Goal: Task Accomplishment & Management: Complete application form

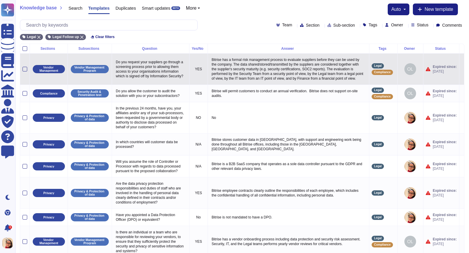
click at [403, 69] on icon at bounding box center [462, 69] width 0 height 0
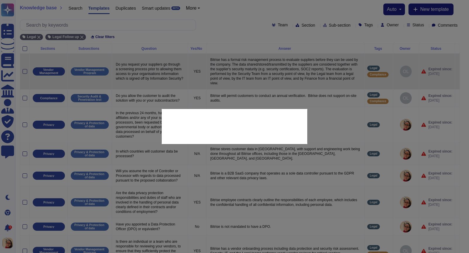
type textarea "Do you request your suppliers go through a screening process prior to allowing …"
type textarea "Bitrise has a formal risk management process to evaluate suppliers before they …"
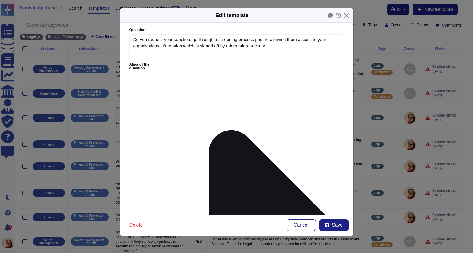
type textarea "Do you request your suppliers go through a screening process prior to allowing …"
type textarea "Bitrise has a formal risk management process to evaluate suppliers before they …"
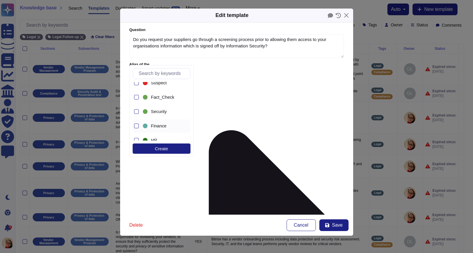
scroll to position [60, 0]
click at [134, 113] on div at bounding box center [136, 114] width 5 height 5
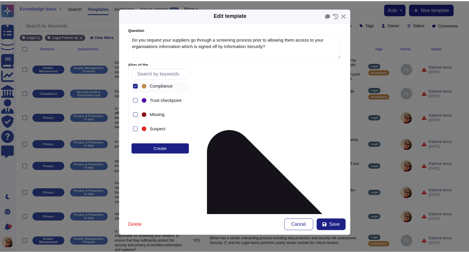
scroll to position [0, 0]
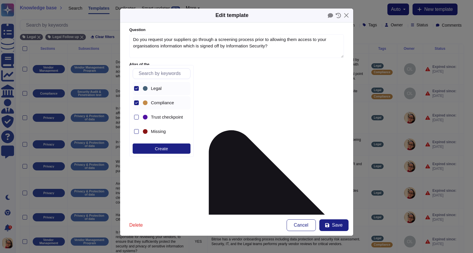
click at [137, 88] on icon at bounding box center [136, 88] width 3 height 3
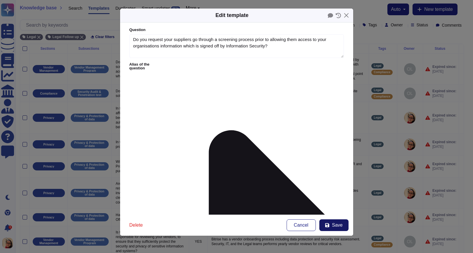
click at [340, 226] on span "Save" at bounding box center [337, 225] width 11 height 5
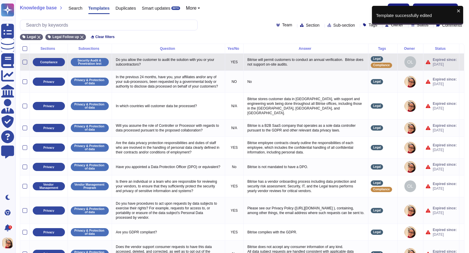
click at [403, 62] on icon at bounding box center [462, 62] width 0 height 0
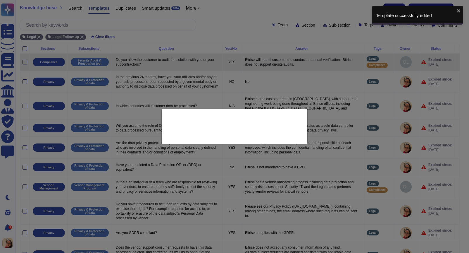
type textarea "Do you allow the customer to audit the solution with you or your subcontractors?"
type textarea "Bitrise will permit customers to conduct an annual verification. Bitrise does n…"
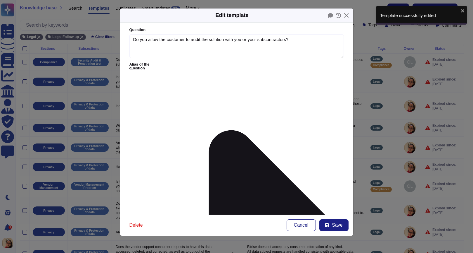
type textarea "Do you allow the customer to audit the solution with you or your subcontractors?"
type textarea "Bitrise will permit customers to conduct an annual verification. Bitrise does n…"
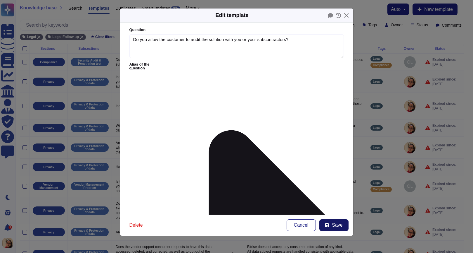
click at [335, 226] on span "Save" at bounding box center [337, 225] width 11 height 5
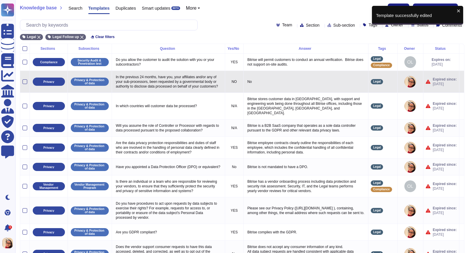
click at [403, 82] on icon at bounding box center [462, 82] width 0 height 0
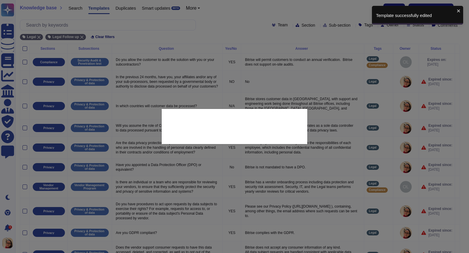
type textarea "In the previous 24 months, have you, your affiliates and/or any of your sub-pro…"
type textarea "No"
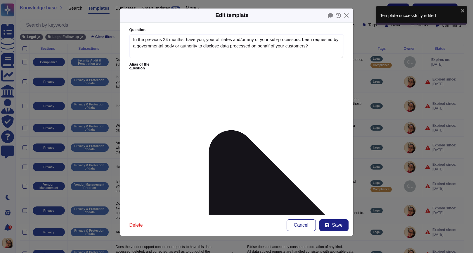
type textarea "In the previous 24 months, have you, your affiliates and/or any of your sub-pro…"
type textarea "No"
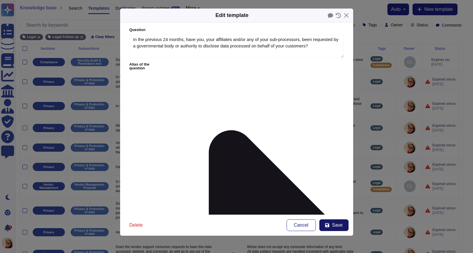
click at [335, 225] on span "Save" at bounding box center [337, 225] width 11 height 5
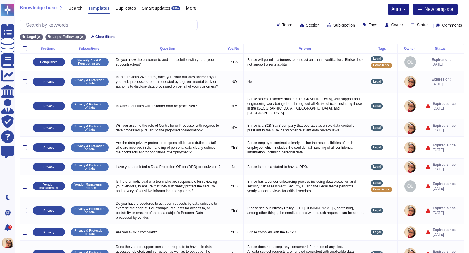
click at [403, 25] on div "Status" at bounding box center [421, 25] width 20 height 4
click at [403, 69] on div at bounding box center [409, 68] width 5 height 5
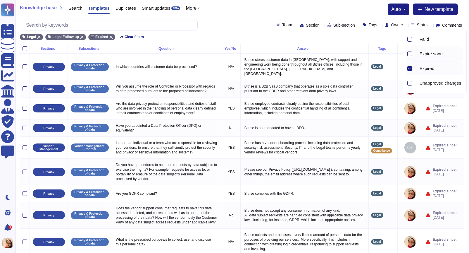
click at [403, 54] on div at bounding box center [409, 53] width 5 height 5
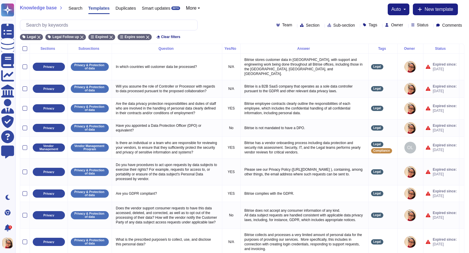
click at [347, 34] on div "Legal Legal Follow up Expired Expire soon Clear filters" at bounding box center [242, 35] width 444 height 10
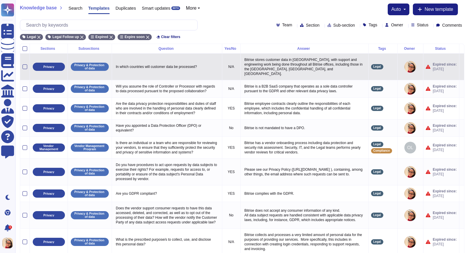
click at [403, 67] on icon at bounding box center [462, 67] width 0 height 0
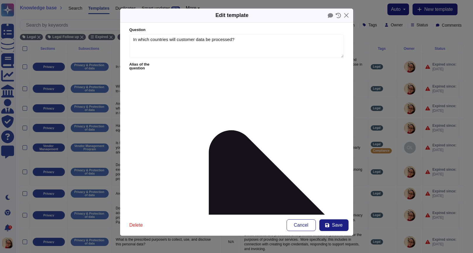
type textarea "In which countries will customer data be processed?"
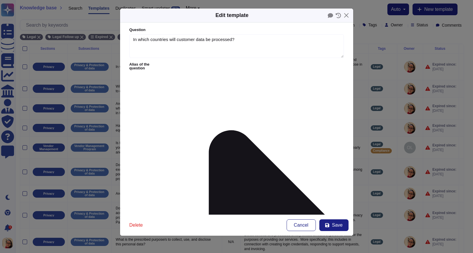
click at [343, 227] on button "Save" at bounding box center [334, 225] width 29 height 12
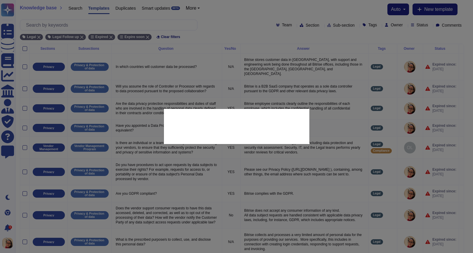
type textarea "Bitrise stores customer data in [GEOGRAPHIC_DATA], with support and engineering…"
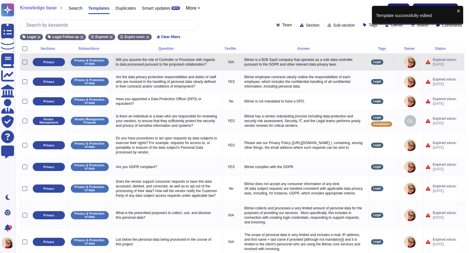
click at [403, 62] on icon at bounding box center [462, 62] width 0 height 0
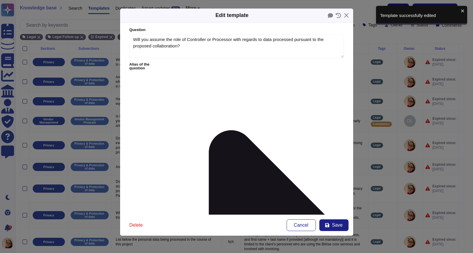
type textarea "Will you assume the role of Controller or Processor with regards to data proces…"
type textarea "Bitrise is a B2B SaaS company that operates as a sole data controller pursuant …"
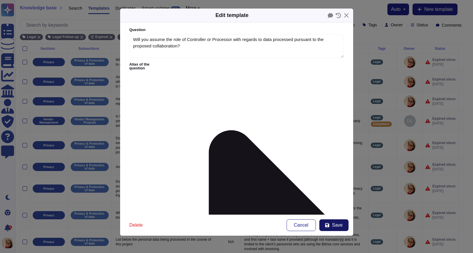
click at [337, 225] on span "Save" at bounding box center [337, 225] width 11 height 5
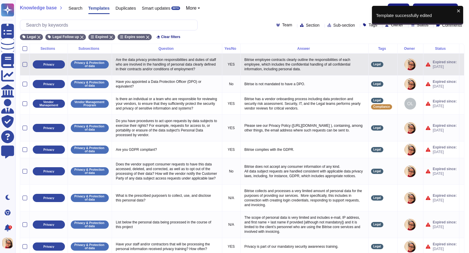
click at [403, 65] on icon at bounding box center [462, 65] width 0 height 0
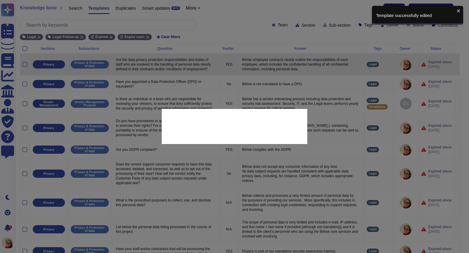
type textarea "Are the data privacy protection responsibilities and duties of staff who are in…"
type textarea "Bitrise employee contracts clearly outline the responsibilities of each employe…"
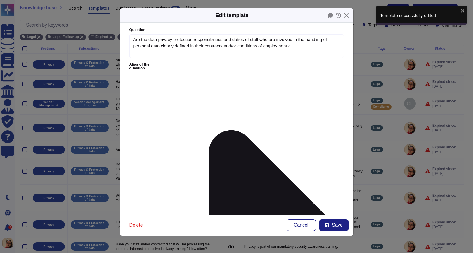
type textarea "Are the data privacy protection responsibilities and duties of staff who are in…"
type textarea "Bitrise employee contracts clearly outline the responsibilities of each employe…"
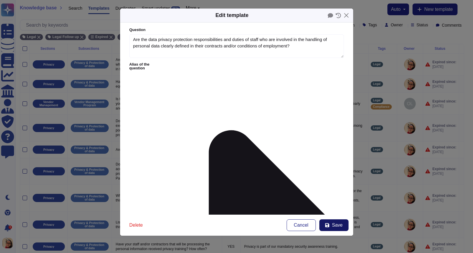
click at [333, 225] on span "Save" at bounding box center [337, 225] width 11 height 5
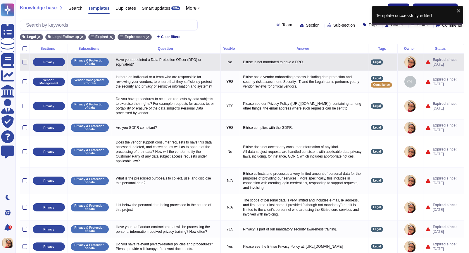
click at [403, 62] on icon at bounding box center [462, 62] width 0 height 0
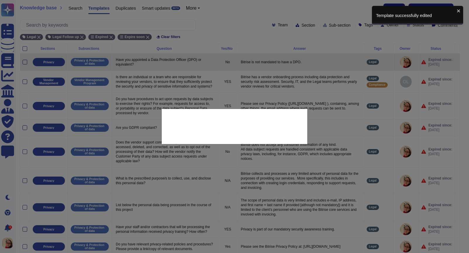
type textarea "Have you appointed a Data Protection Officer (DPO) or equivalent?"
type textarea "Bitrise is not mandated to have a DPO."
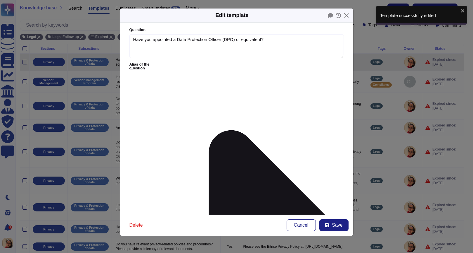
type textarea "Have you appointed a Data Protection Officer (DPO) or equivalent?"
type textarea "Bitrise is not mandated to have a DPO."
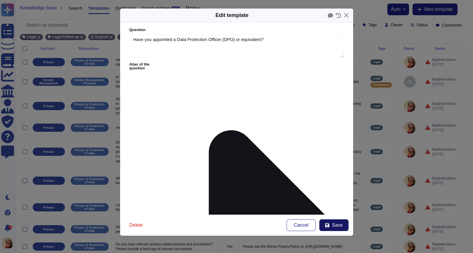
click at [339, 223] on span "Save" at bounding box center [337, 225] width 11 height 5
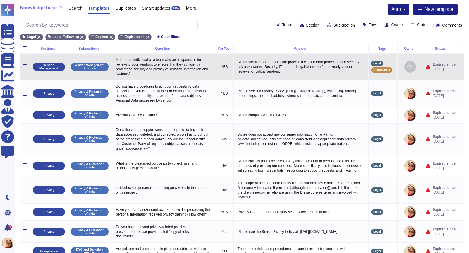
click at [403, 67] on icon at bounding box center [462, 67] width 0 height 0
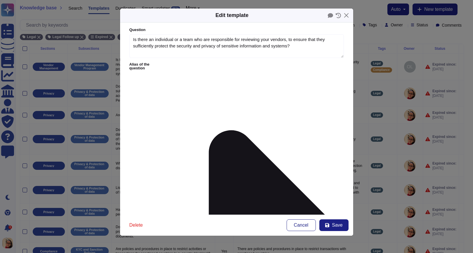
type textarea "Is there an individual or a team who are responsible for reviewing your vendors…"
type textarea "Bitrise has a vendor onboarding process including data protection and security …"
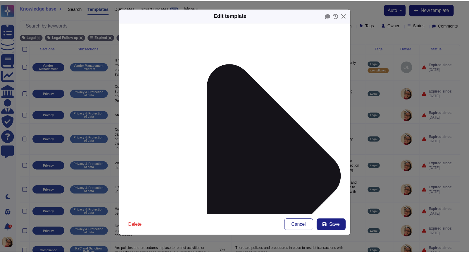
scroll to position [67, 0]
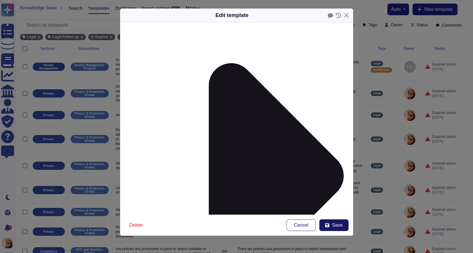
click at [335, 223] on span "Save" at bounding box center [337, 225] width 11 height 5
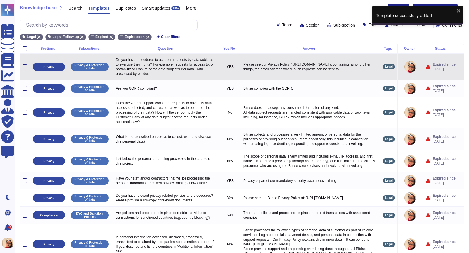
click at [403, 67] on icon at bounding box center [462, 67] width 0 height 0
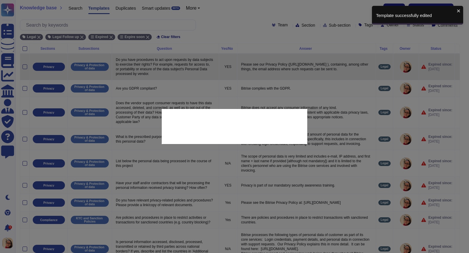
type textarea "Do you have procedures to act upon requests by data subjects to exercise their …"
type textarea "Please see our Privacy Policy ([URL][DOMAIN_NAME] ), containing, among other th…"
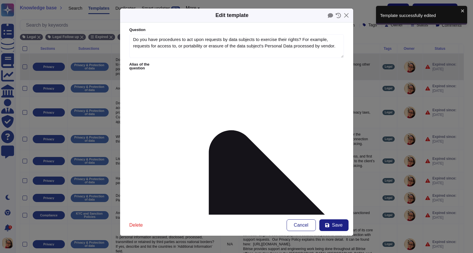
type textarea "Do you have procedures to act upon requests by data subjects to exercise their …"
type textarea "Please see our Privacy Policy ([URL][DOMAIN_NAME] ), containing, among other th…"
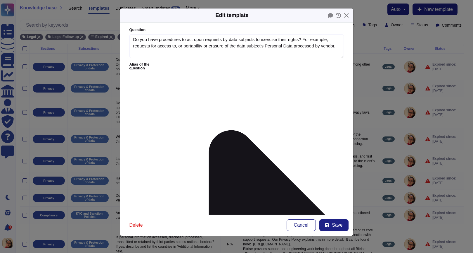
click at [335, 227] on div "Delete Cancel Save" at bounding box center [236, 224] width 233 height 21
click at [342, 224] on span "Save" at bounding box center [337, 225] width 11 height 5
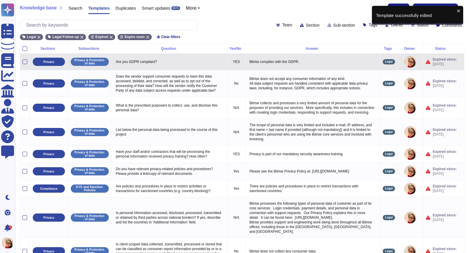
click at [403, 62] on icon at bounding box center [462, 62] width 0 height 0
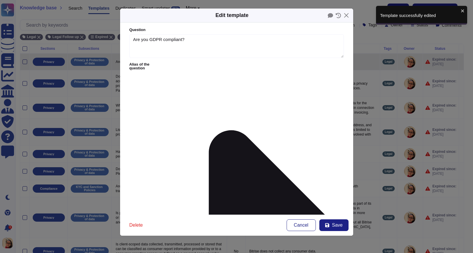
type textarea "Are you GDPR compliant?"
type textarea "Bitrise complies with the GDPR."
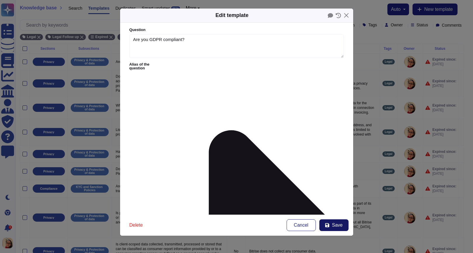
click at [340, 227] on span "Save" at bounding box center [337, 225] width 11 height 5
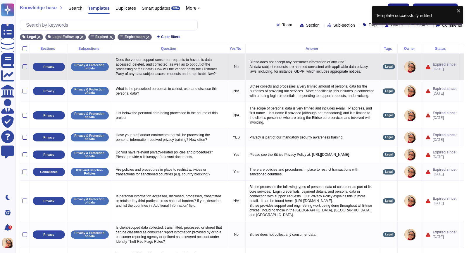
click at [403, 67] on icon at bounding box center [462, 67] width 0 height 0
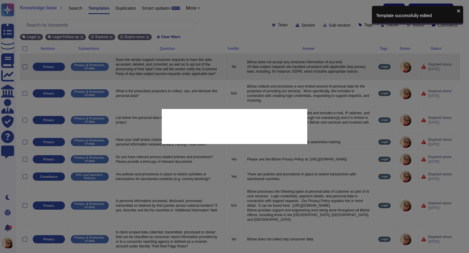
type textarea "Does the vendor support consumer requests to have this data accessed, deleted, …"
type textarea "Bitrise does not accept any consumer information of any kind. All data subject …"
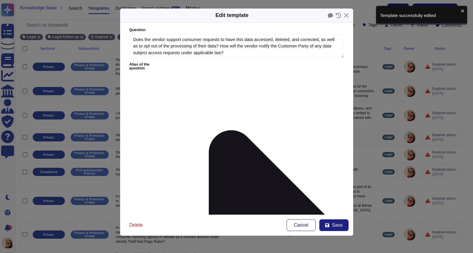
type textarea "Does the vendor support consumer requests to have this data accessed, deleted, …"
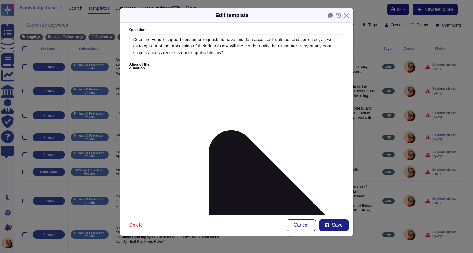
click at [340, 225] on span "Save" at bounding box center [337, 225] width 11 height 5
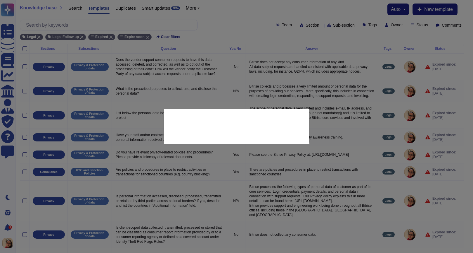
type textarea "Bitrise does not accept any consumer information of any kind. All data subject …"
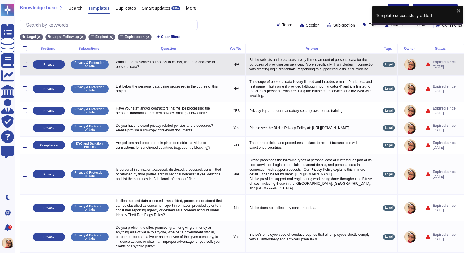
click at [403, 65] on icon at bounding box center [462, 65] width 0 height 0
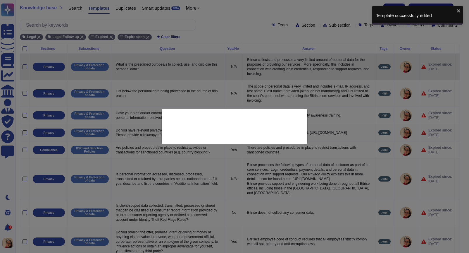
type textarea "What is the prescribed purpose/s to collect, use, and disclose this personal da…"
type textarea "Bitrise collects and processes a very limited amount of personal data for the p…"
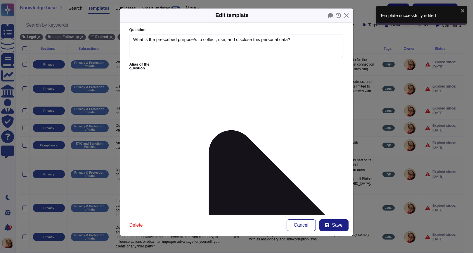
type textarea "What is the prescribed purpose/s to collect, use, and disclose this personal da…"
type textarea "Bitrise collects and processes a very limited amount of personal data for the p…"
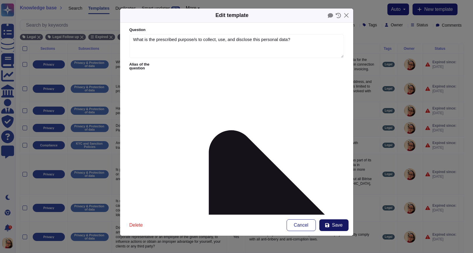
click at [338, 225] on span "Save" at bounding box center [337, 225] width 11 height 5
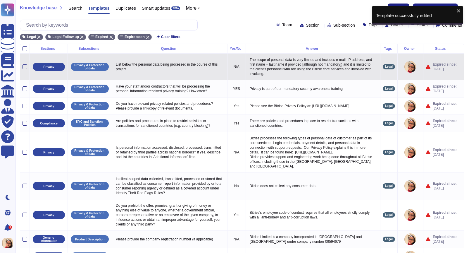
click at [403, 67] on icon at bounding box center [462, 67] width 0 height 0
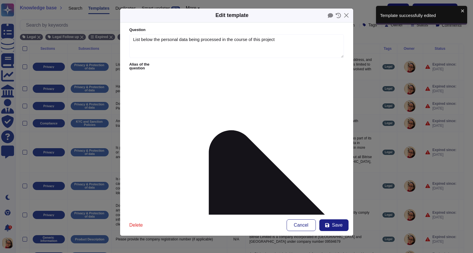
type textarea "List below the personal data being processed in the course of this project"
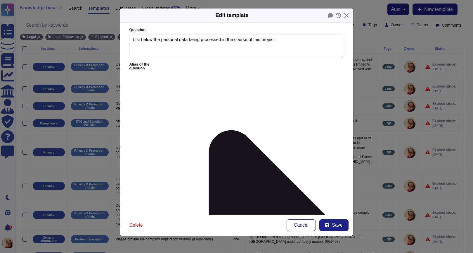
click at [332, 226] on span "Save" at bounding box center [337, 225] width 11 height 5
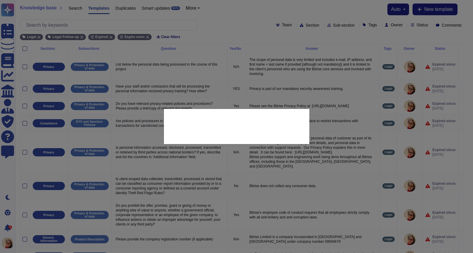
type textarea "The scope of personal data is very limited and includes e-mail, IP address, and…"
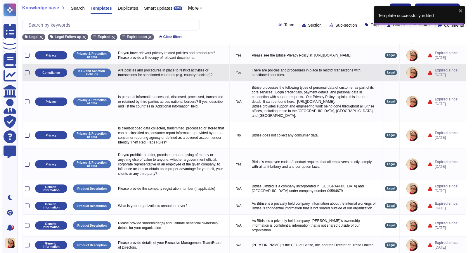
scroll to position [0, 0]
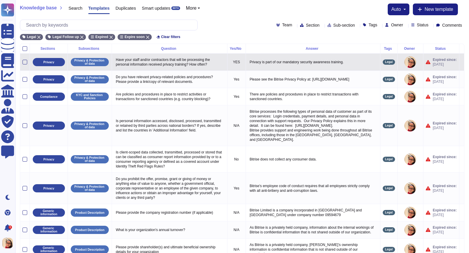
click at [403, 62] on icon at bounding box center [462, 62] width 0 height 0
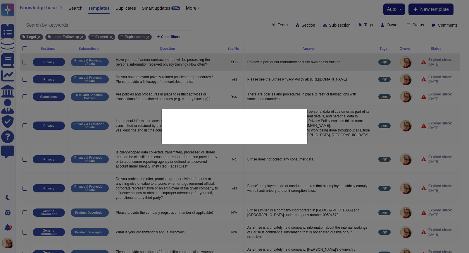
type textarea "Have your staff and/or contractors that will be processing the personal informa…"
type textarea "Privacy is part of our mandatory security awareness training."
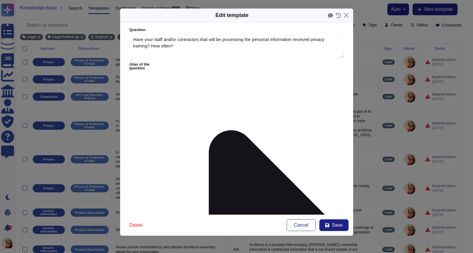
type textarea "Have your staff and/or contractors that will be processing the personal informa…"
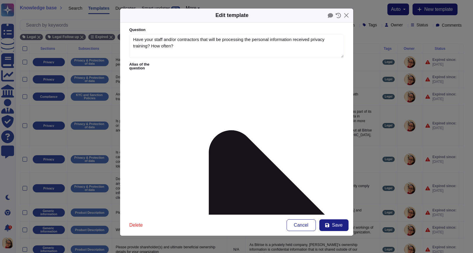
click at [337, 224] on span "Save" at bounding box center [337, 225] width 11 height 5
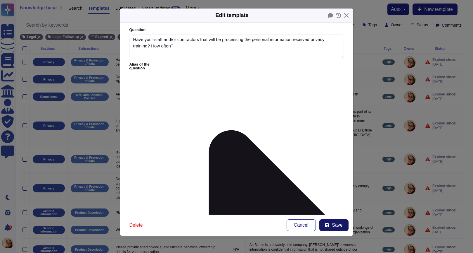
type textarea "Privacy is part of our mandatory security awareness training."
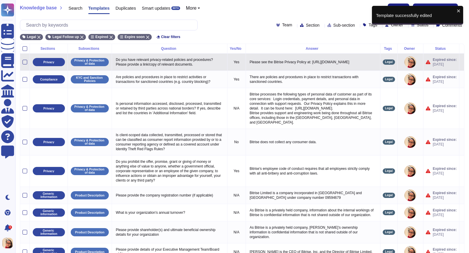
click at [403, 62] on icon at bounding box center [462, 62] width 0 height 0
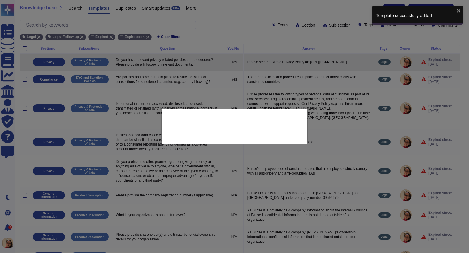
type textarea "Do you have relevant privacy-related policies and procedures? Please provide a …"
type textarea "Please see the Bitrise Privacy Policy at: [URL][DOMAIN_NAME]"
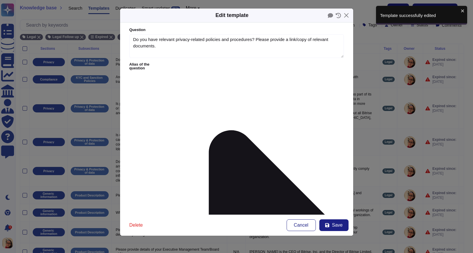
type textarea "Do you have relevant privacy-related policies and procedures? Please provide a …"
type textarea "Please see the Bitrise Privacy Policy at: [URL][DOMAIN_NAME]"
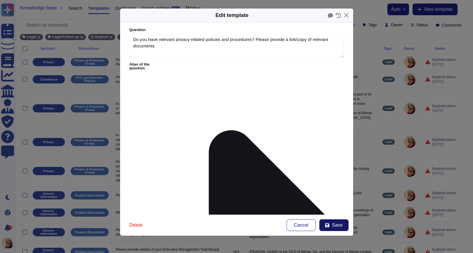
click at [335, 227] on button "Save" at bounding box center [334, 225] width 29 height 12
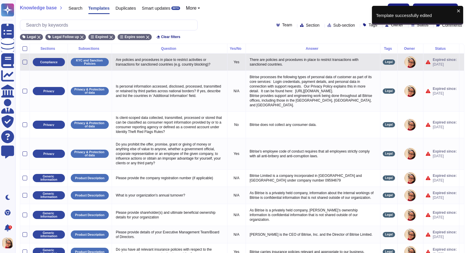
click at [403, 62] on icon at bounding box center [462, 62] width 0 height 0
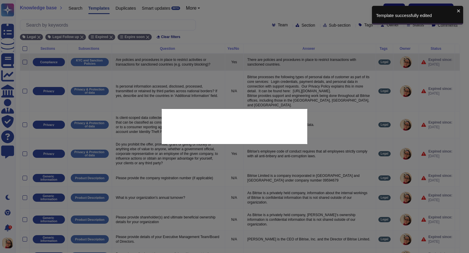
type textarea "Are policies and procedures in place to restrict activities or transactions for…"
type textarea "There are policies and procedures in place to restrict transactions with sancti…"
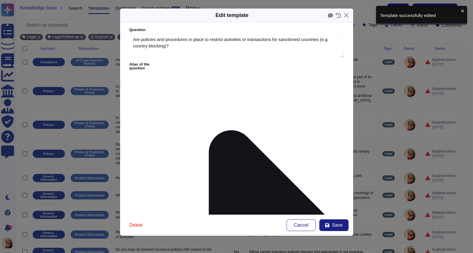
type textarea "Are policies and procedures in place to restrict activities or transactions for…"
type textarea "There are policies and procedures in place to restrict transactions with sancti…"
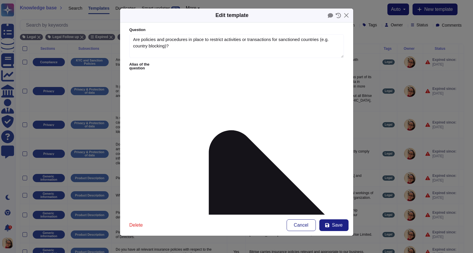
click at [341, 227] on div "Delete Cancel Save" at bounding box center [236, 224] width 233 height 21
click at [340, 227] on button "Save" at bounding box center [334, 225] width 29 height 12
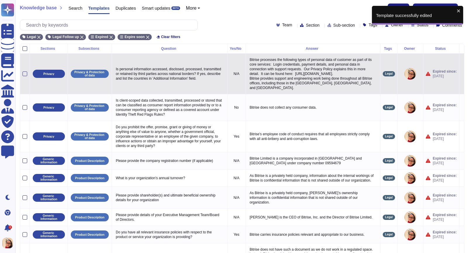
click at [403, 74] on icon at bounding box center [462, 74] width 0 height 0
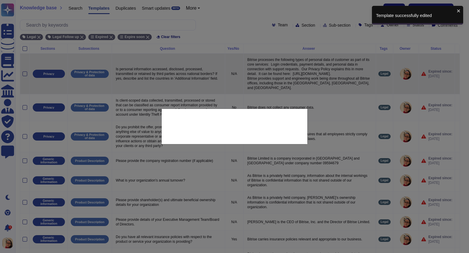
type textarea "Is personal information accessed, disclosed, processed, transmitted or retained…"
type textarea "Bitrise processes the following types of personal data of customer as part of i…"
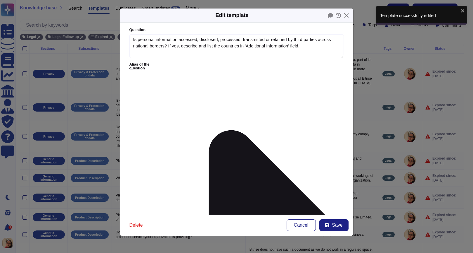
type textarea "Is personal information accessed, disclosed, processed, transmitted or retained…"
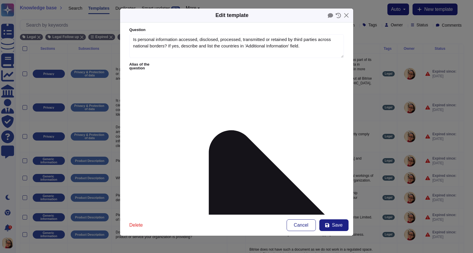
click at [340, 226] on span "Save" at bounding box center [337, 225] width 11 height 5
type textarea "Bitrise processes the following types of personal data of customer as part of i…"
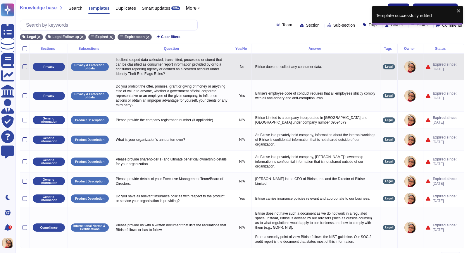
click at [403, 67] on icon at bounding box center [462, 67] width 0 height 0
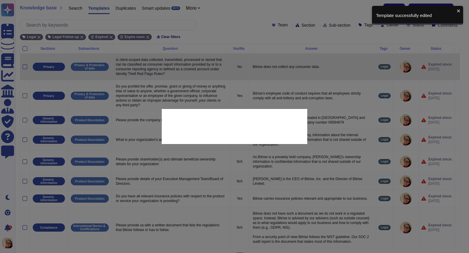
type textarea "Is client-scoped data collected, transmitted, processed or stored that can be c…"
type textarea "Bitrise does not collect any consumer data."
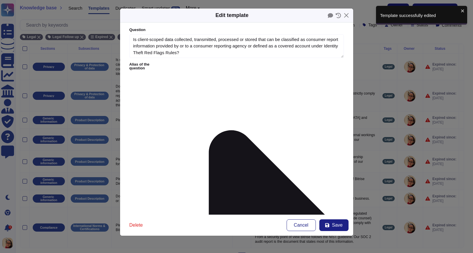
type textarea "Is client-scoped data collected, transmitted, processed or stored that can be c…"
type textarea "Bitrise does not collect any consumer data."
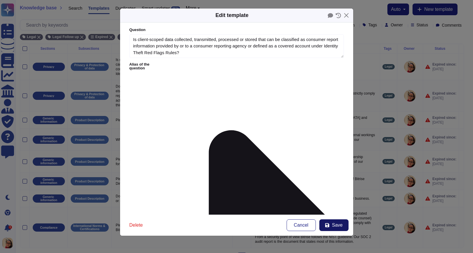
click at [344, 223] on button "Save" at bounding box center [334, 225] width 29 height 12
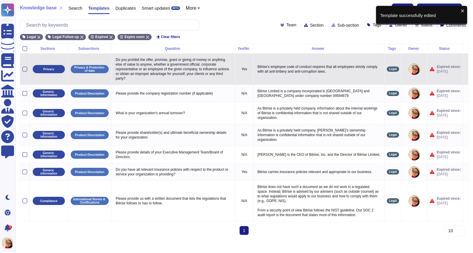
click at [403, 69] on icon at bounding box center [466, 69] width 0 height 0
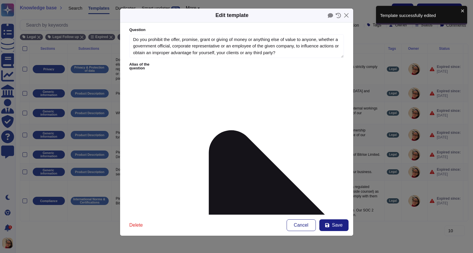
type textarea "Do you prohibit the offer, promise, grant or giving of money or anything else o…"
type textarea "Bitrise's employee code of conduct requires that all employees strictly comply …"
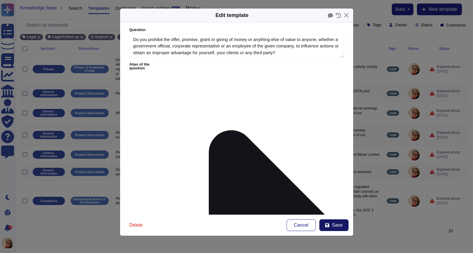
click at [347, 224] on button "Save" at bounding box center [334, 225] width 29 height 12
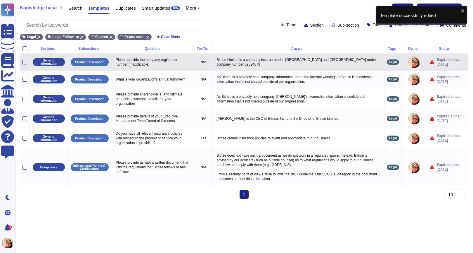
click at [403, 62] on icon at bounding box center [466, 62] width 0 height 0
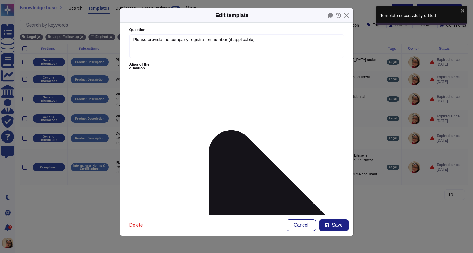
type textarea "Please provide the company registration number (if applicable)"
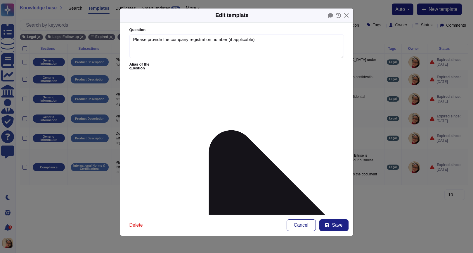
click at [338, 225] on span "Save" at bounding box center [337, 225] width 11 height 5
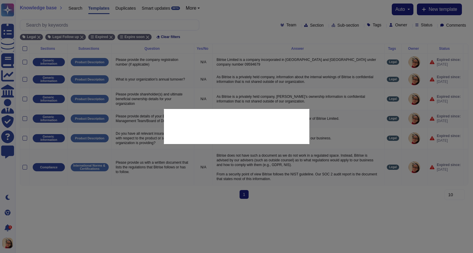
type textarea "Bitrise Limited is a company incorporated in [GEOGRAPHIC_DATA] and [GEOGRAPHIC_…"
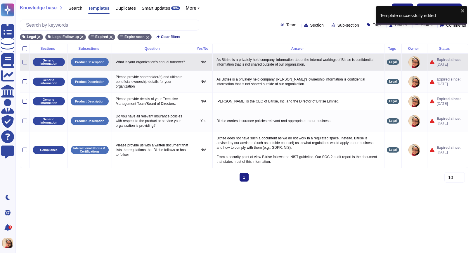
click at [403, 62] on icon at bounding box center [466, 62] width 0 height 0
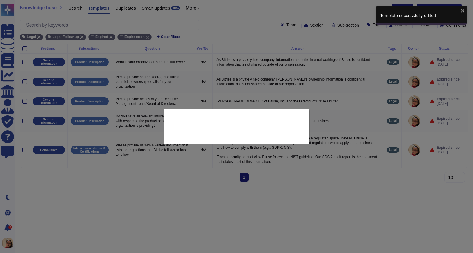
type textarea "What is your organization's annual turnover?"
type textarea "As Bitrise is a privately held company, information about the internal workings…"
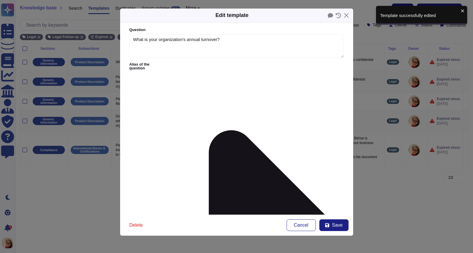
type textarea "What is your organization's annual turnover?"
type textarea "As Bitrise is a privately held company, information about the internal workings…"
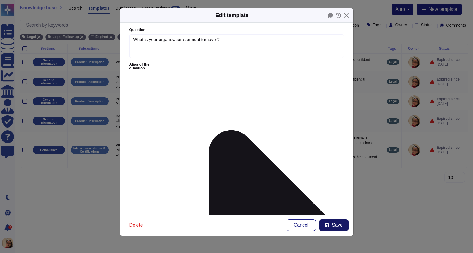
click at [335, 221] on button "Save" at bounding box center [334, 225] width 29 height 12
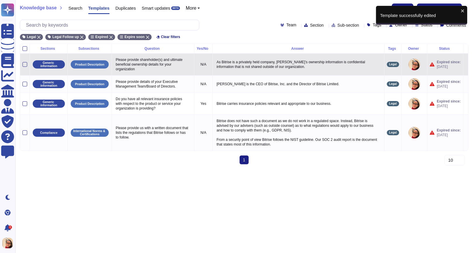
click at [403, 65] on icon at bounding box center [466, 65] width 0 height 0
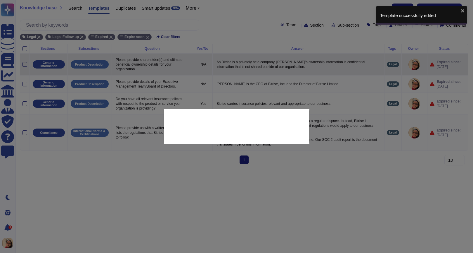
type textarea "Please provide shareholder(s) and ultimate beneficial ownership details for you…"
type textarea "As Bitrise is a privately held company, [PERSON_NAME]’s ownership information i…"
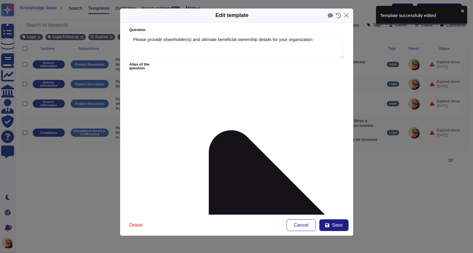
type textarea "Please provide shareholder(s) and ultimate beneficial ownership details for you…"
type textarea "As Bitrise is a privately held company, [PERSON_NAME]’s ownership information i…"
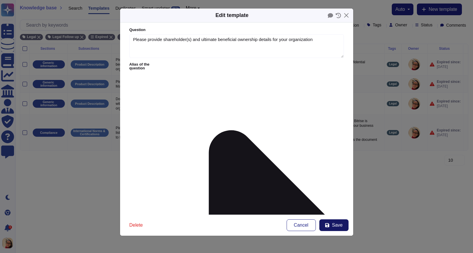
click at [342, 227] on button "Save" at bounding box center [334, 225] width 29 height 12
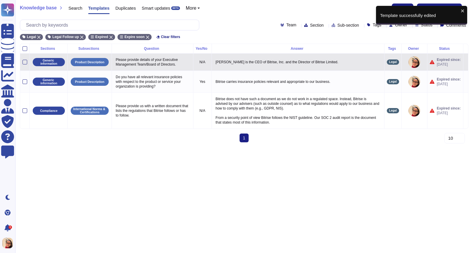
click at [403, 62] on icon at bounding box center [466, 62] width 0 height 0
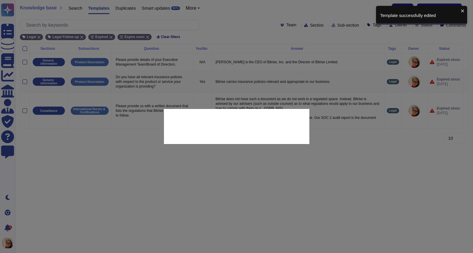
type textarea "Please provide details of your Executive Management Team/Board of Directors."
type textarea "[PERSON_NAME] is the CEO of Bitrise, Inc. and the Director of Bitrise Limited."
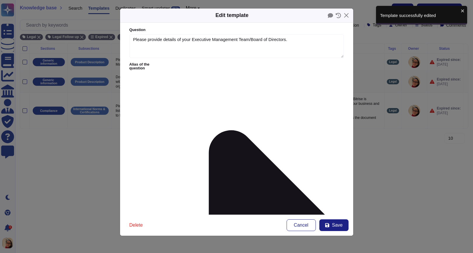
type textarea "Please provide details of your Executive Management Team/Board of Directors."
type textarea "[PERSON_NAME] is the CEO of Bitrise, Inc. and the Director of Bitrise Limited."
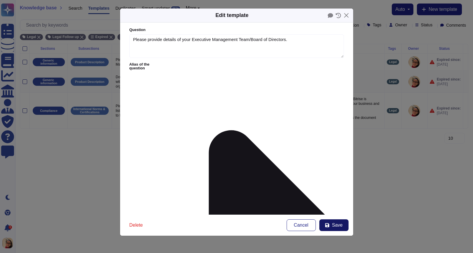
click at [338, 224] on span "Save" at bounding box center [337, 225] width 11 height 5
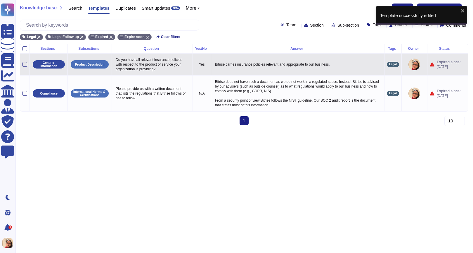
click at [403, 65] on icon at bounding box center [466, 65] width 0 height 0
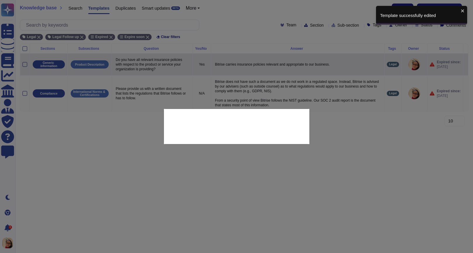
type textarea "Do you have all relevant insurance policies with respect to the product or serv…"
type textarea "Bitrise carries insurance policies relevant and appropriate to our business."
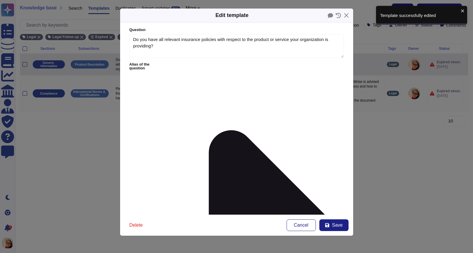
type textarea "Do you have all relevant insurance policies with respect to the product or serv…"
type textarea "Bitrise carries insurance policies relevant and appropriate to our business."
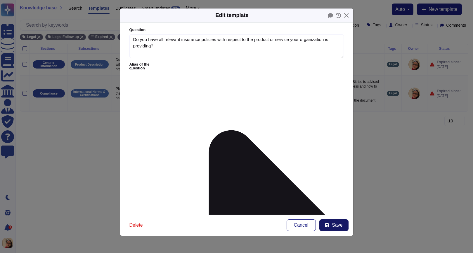
click at [335, 224] on span "Save" at bounding box center [337, 225] width 11 height 5
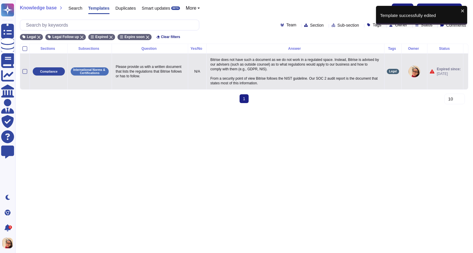
click at [403, 72] on icon at bounding box center [466, 72] width 0 height 0
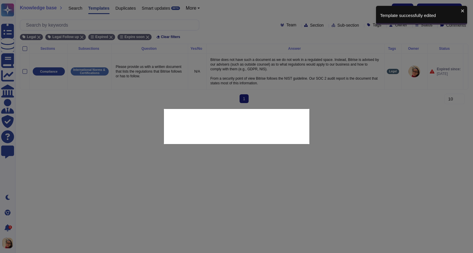
type textarea "Please provide us with a written document that lists the regulations that Bitri…"
type textarea "Bitrise does not have such a document as we do not work in a regulated space. I…"
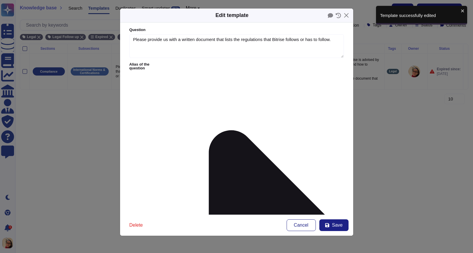
type textarea "Please provide us with a written document that lists the regulations that Bitri…"
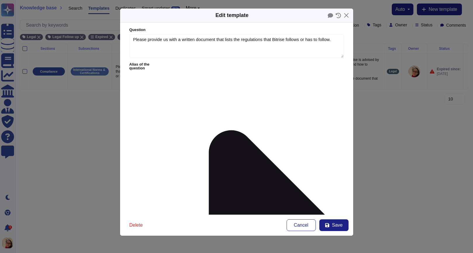
drag, startPoint x: 245, startPoint y: 96, endPoint x: 250, endPoint y: 96, distance: 5.3
click at [332, 223] on span "Save" at bounding box center [337, 225] width 11 height 5
type textarea "Bitrise does not have such a document as we do not work in a regulated space. I…"
